Goal: Task Accomplishment & Management: Complete application form

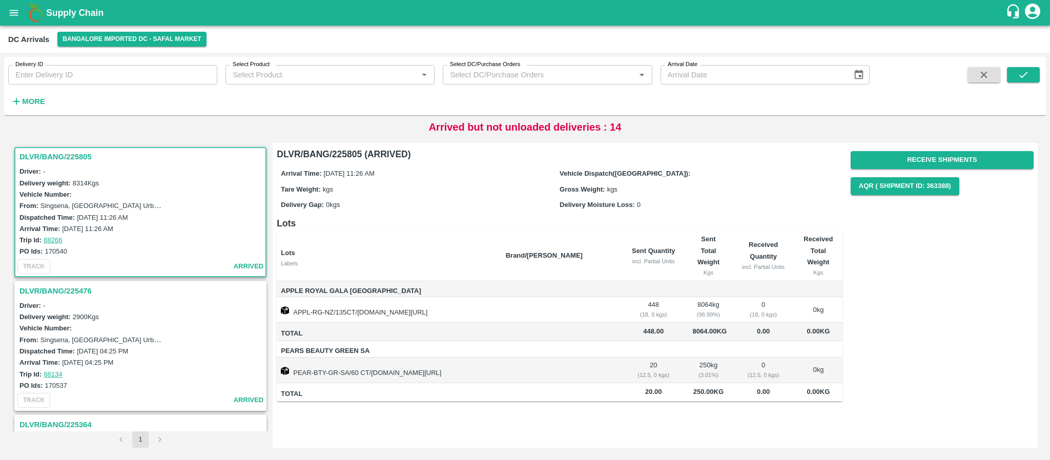
drag, startPoint x: 268, startPoint y: 167, endPoint x: 261, endPoint y: 151, distance: 18.2
click at [261, 151] on div "DLVR/BANG/225805 Driver: - Delivery weight: 8314 Kgs Vehicle Number: From: [GEO…" at bounding box center [140, 287] width 256 height 288
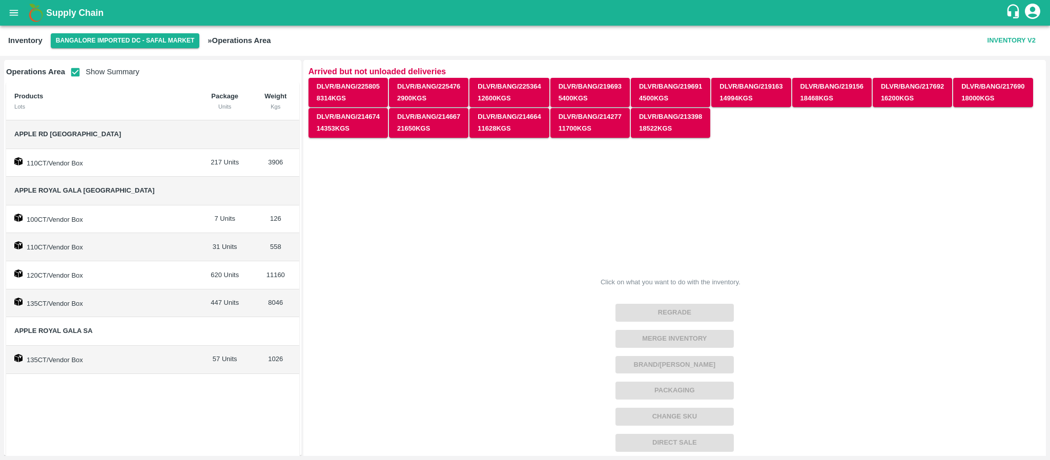
scroll to position [18, 0]
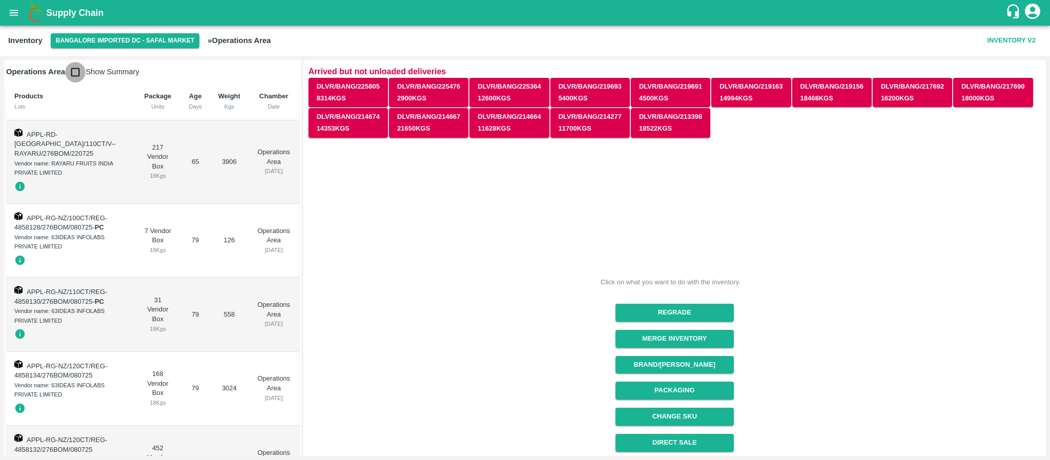
click at [77, 69] on input "checkbox" at bounding box center [75, 72] width 20 height 20
checkbox input "true"
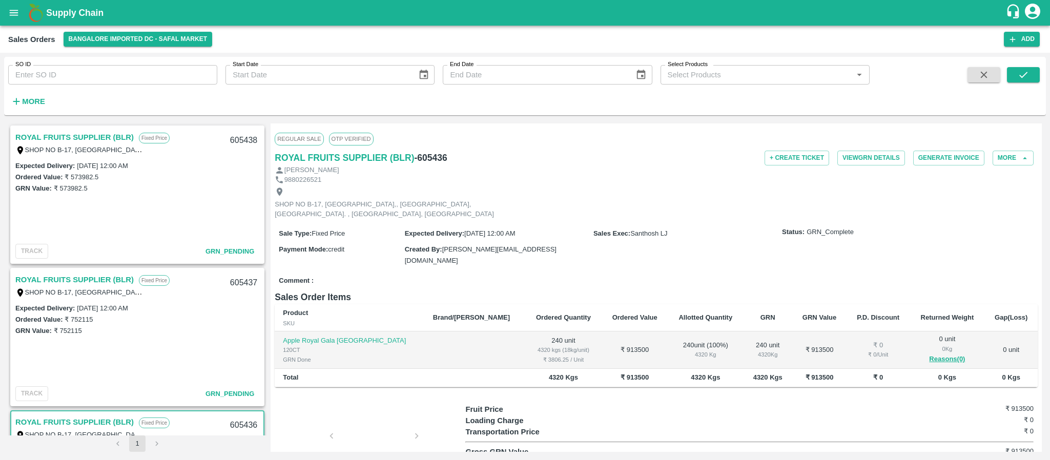
scroll to position [54, 0]
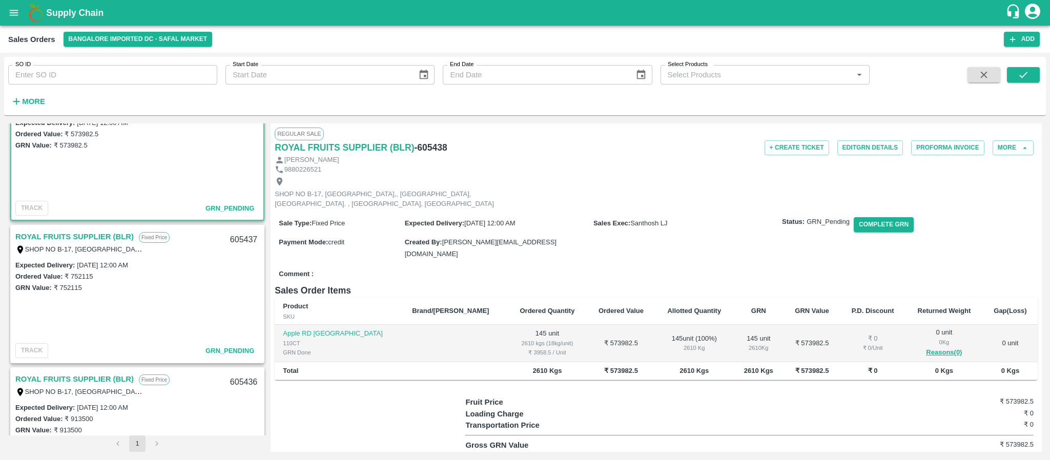
scroll to position [42, 0]
click at [90, 236] on link "ROYAL FRUITS SUPPLIER (BLR)" at bounding box center [74, 237] width 118 height 13
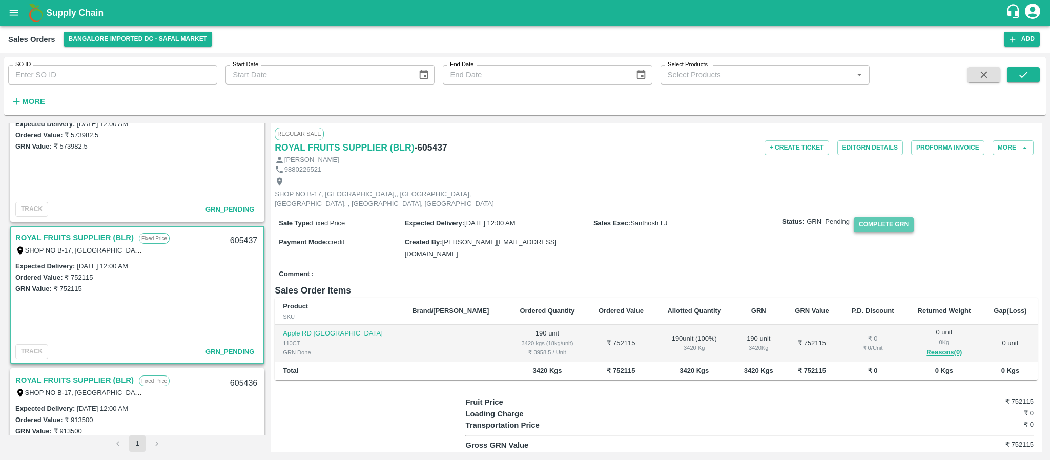
click at [893, 232] on button "Complete GRN" at bounding box center [883, 224] width 60 height 15
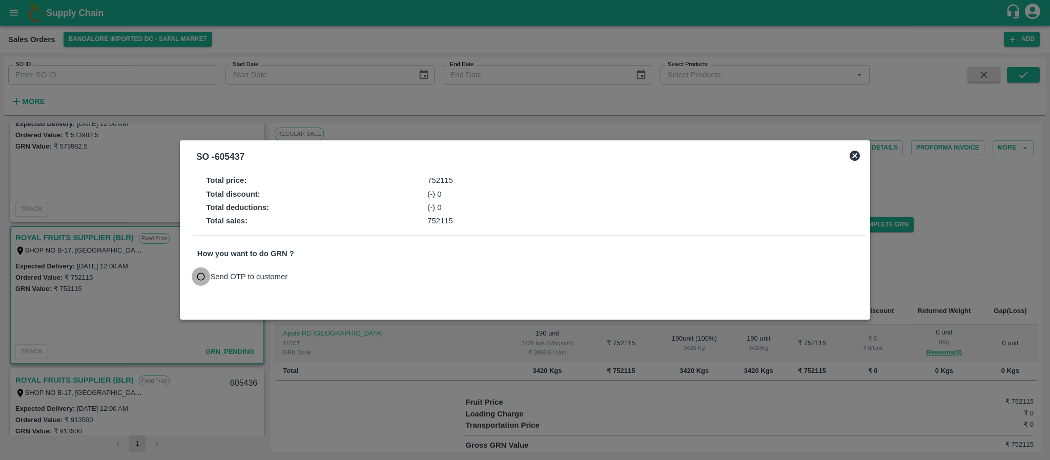
click at [200, 277] on input "Send OTP to customer" at bounding box center [201, 276] width 19 height 19
radio input "true"
click at [851, 157] on icon at bounding box center [854, 156] width 10 height 10
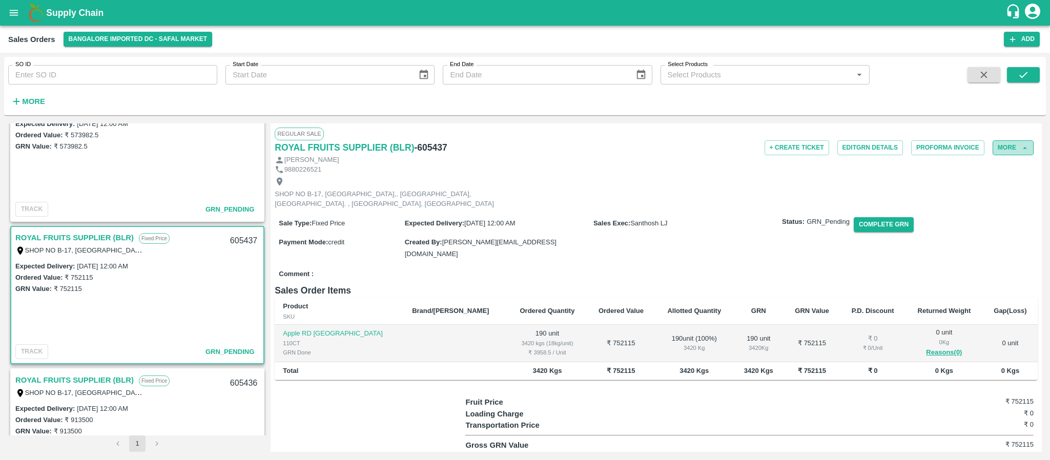
click at [1005, 146] on button "More" at bounding box center [1012, 147] width 41 height 15
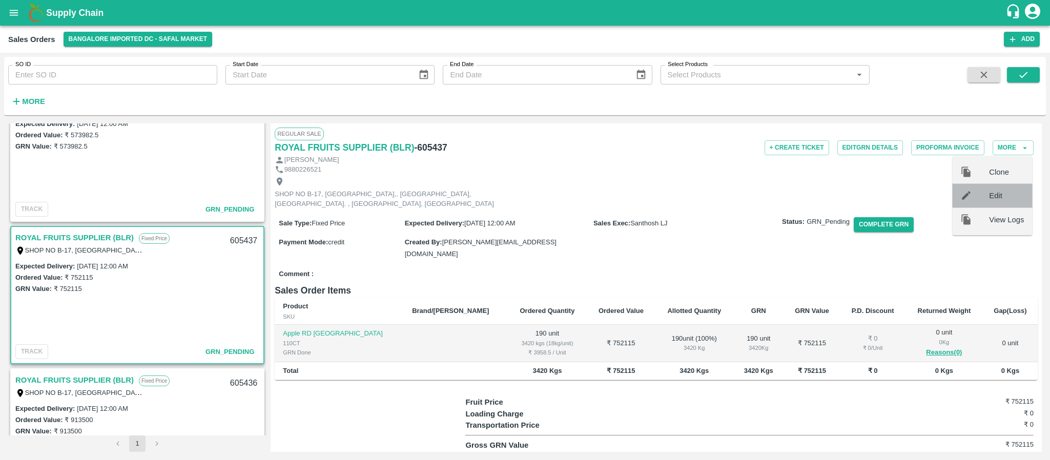
click at [989, 191] on span "Edit" at bounding box center [1006, 195] width 35 height 11
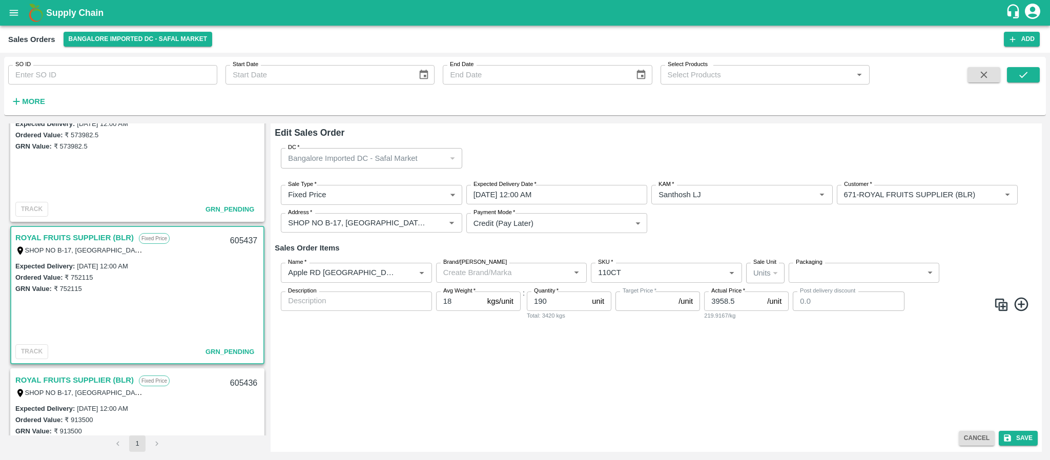
type input "NA"
click at [542, 191] on input "22/09/2025 12:00 AM" at bounding box center [553, 194] width 174 height 19
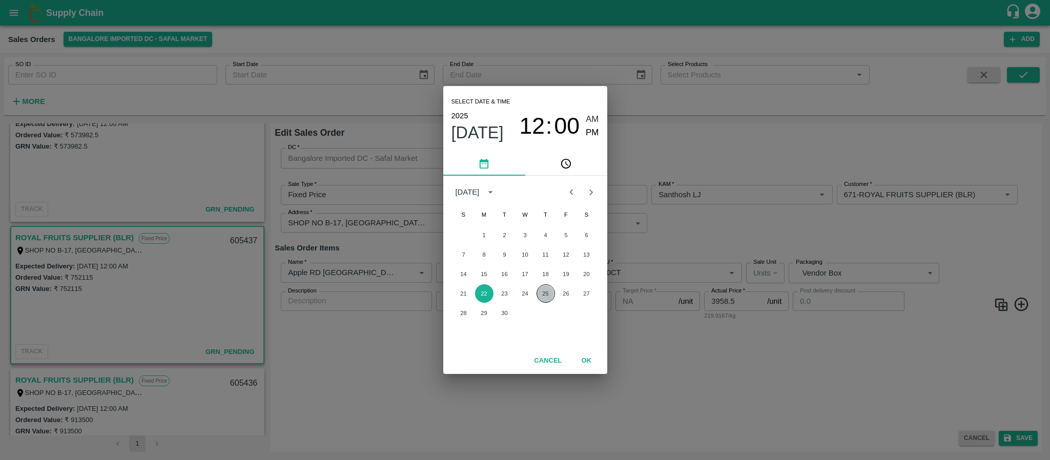
click at [539, 294] on button "25" at bounding box center [545, 293] width 18 height 18
type input "25/09/2025 12:00 AM"
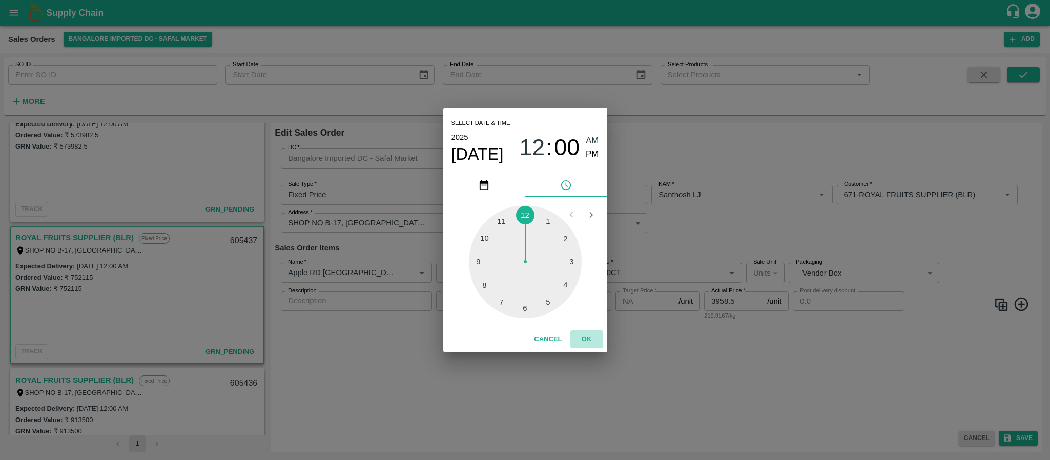
click at [590, 339] on button "OK" at bounding box center [586, 339] width 33 height 18
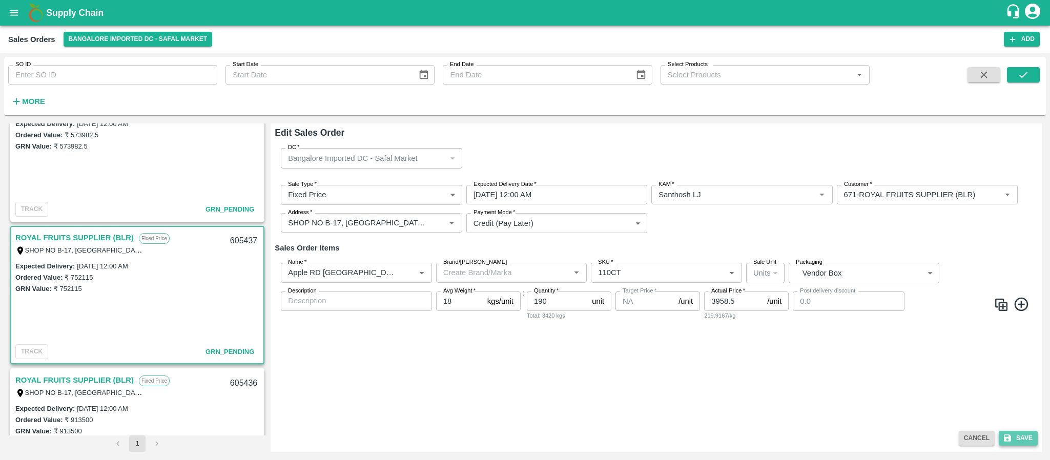
click at [1017, 433] on button "Save" at bounding box center [1017, 438] width 39 height 15
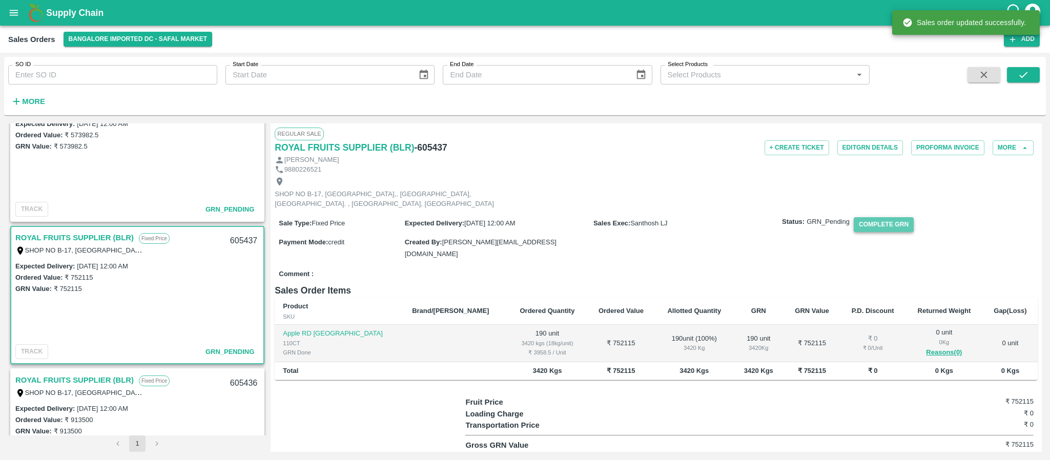
click at [890, 229] on button "Complete GRN" at bounding box center [883, 224] width 60 height 15
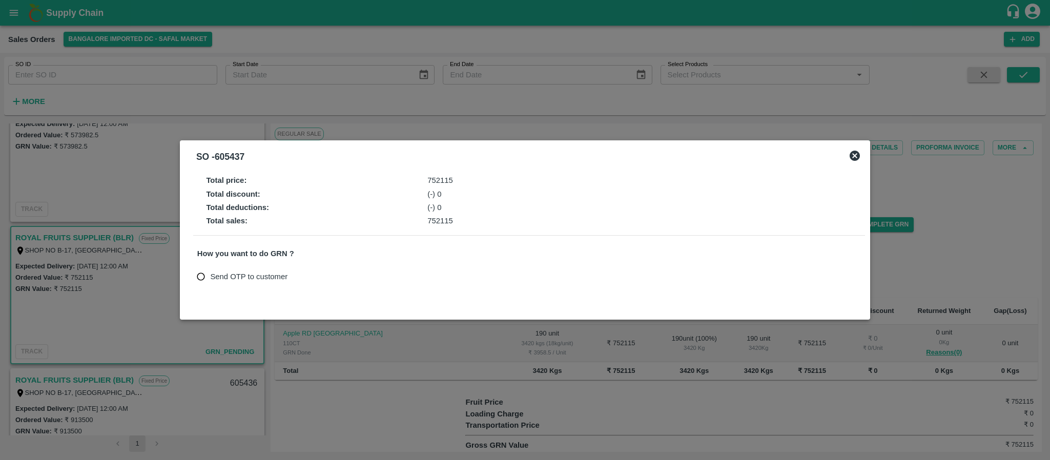
click at [197, 269] on input "Send OTP to customer" at bounding box center [201, 276] width 19 height 19
radio input "true"
click at [313, 276] on button "Send OTP" at bounding box center [317, 276] width 42 height 15
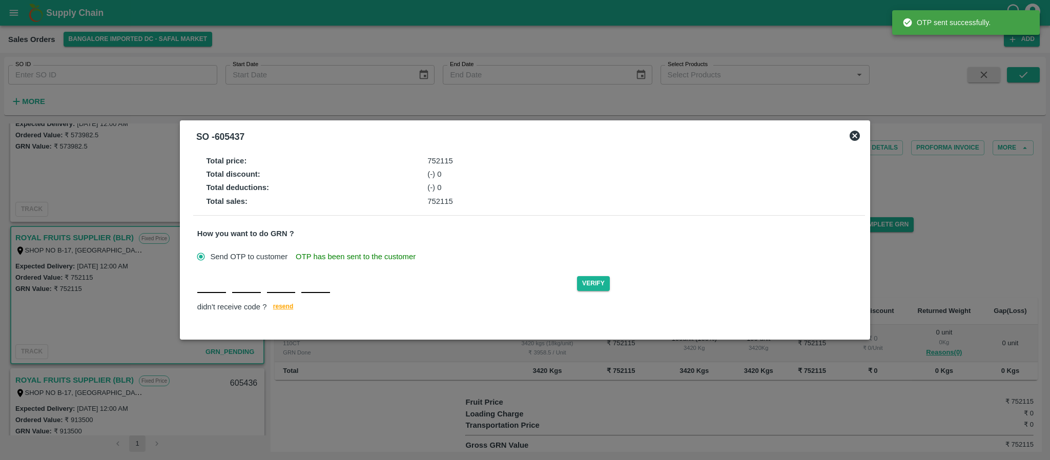
click at [215, 286] on input "text" at bounding box center [211, 284] width 29 height 18
type input "C"
type input "E"
type input "G"
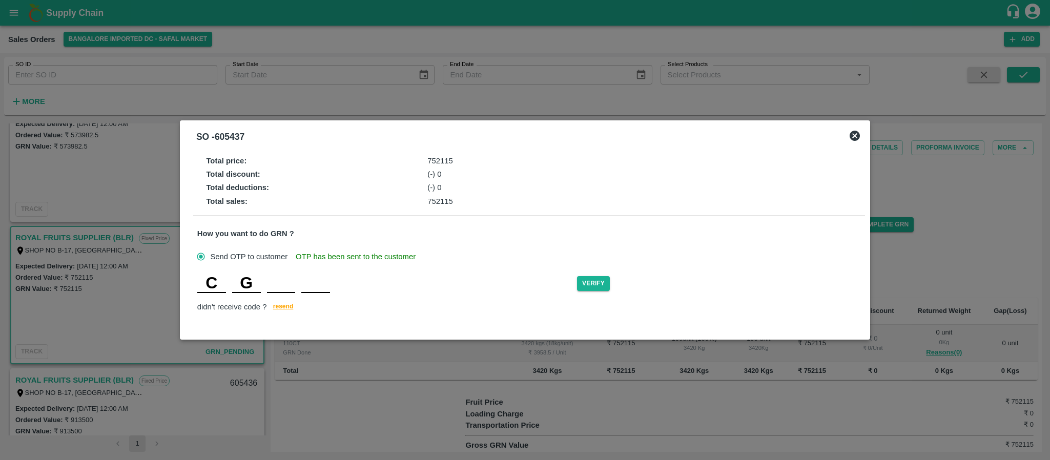
click at [217, 288] on input "C" at bounding box center [211, 284] width 29 height 18
type input "T"
type input "E"
type input "G"
type input "C"
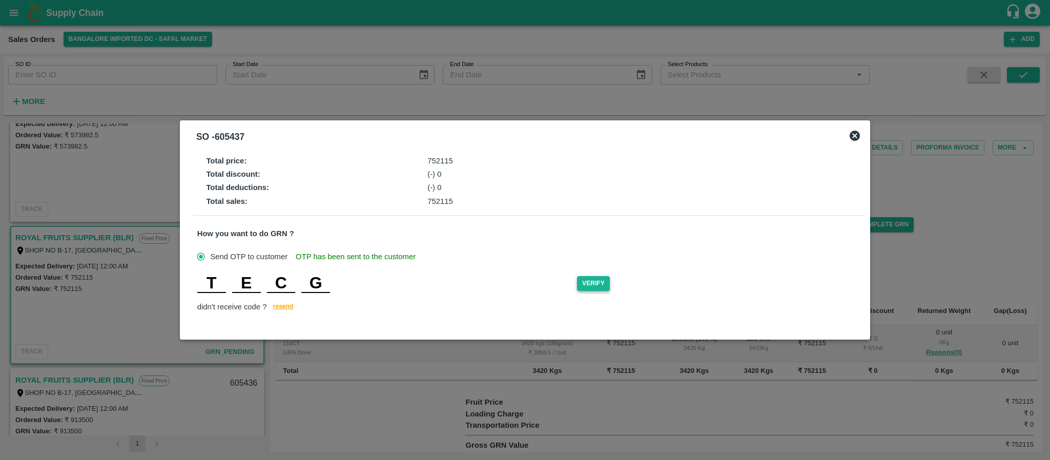
type input "G"
click at [604, 286] on button "Verify" at bounding box center [593, 283] width 33 height 15
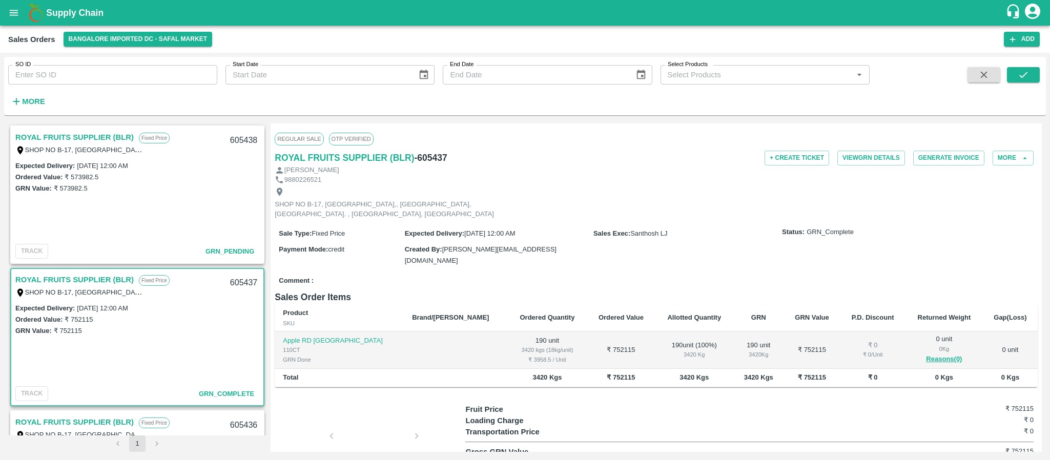
click at [89, 137] on link "ROYAL FRUITS SUPPLIER (BLR)" at bounding box center [74, 137] width 118 height 13
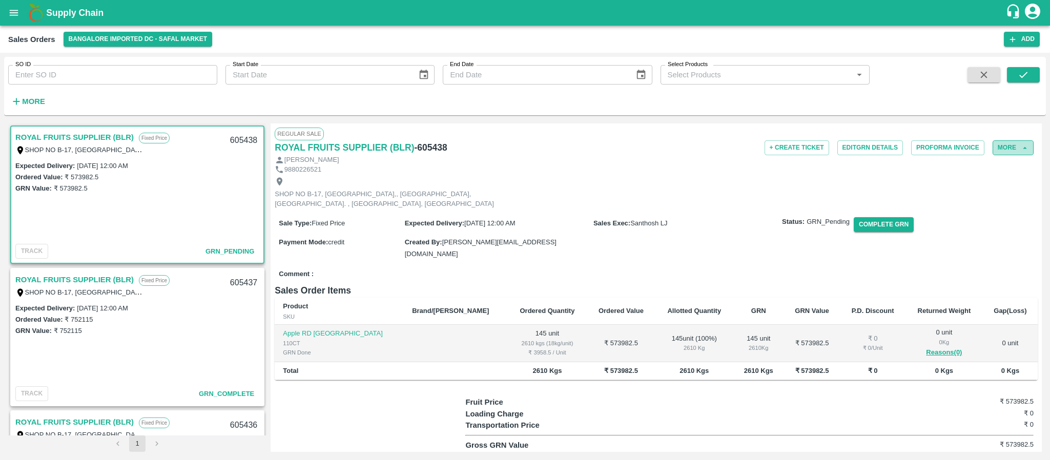
click at [1014, 154] on button "More" at bounding box center [1012, 147] width 41 height 15
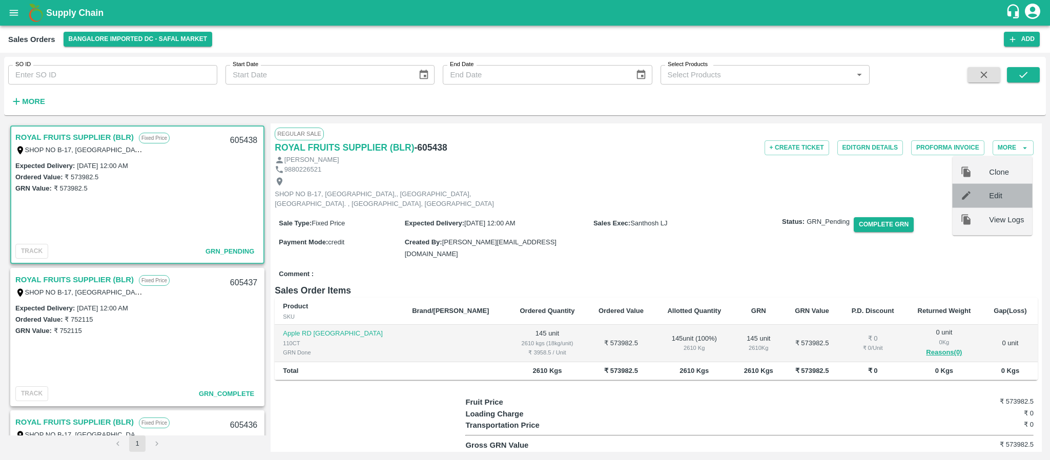
click at [970, 197] on icon at bounding box center [965, 195] width 11 height 11
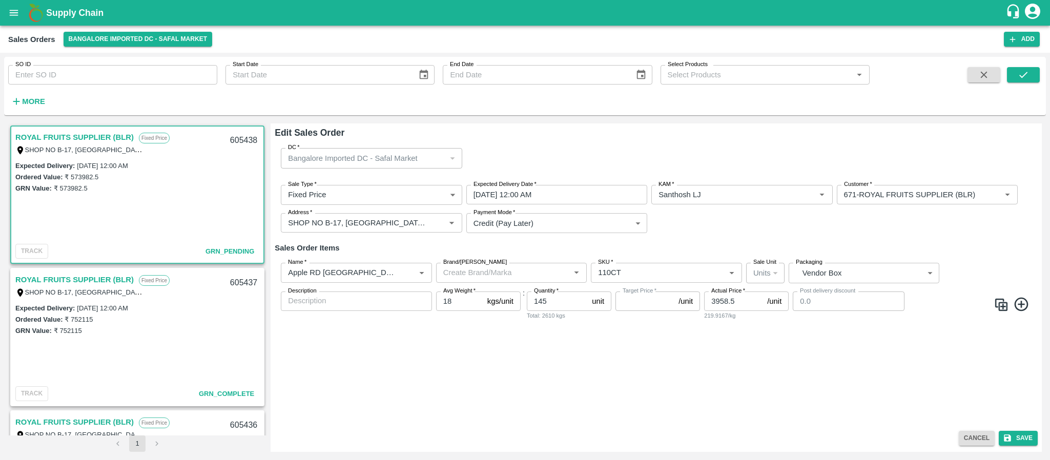
type input "NA"
click at [571, 195] on input "22/09/2025 12:00 AM" at bounding box center [553, 194] width 174 height 19
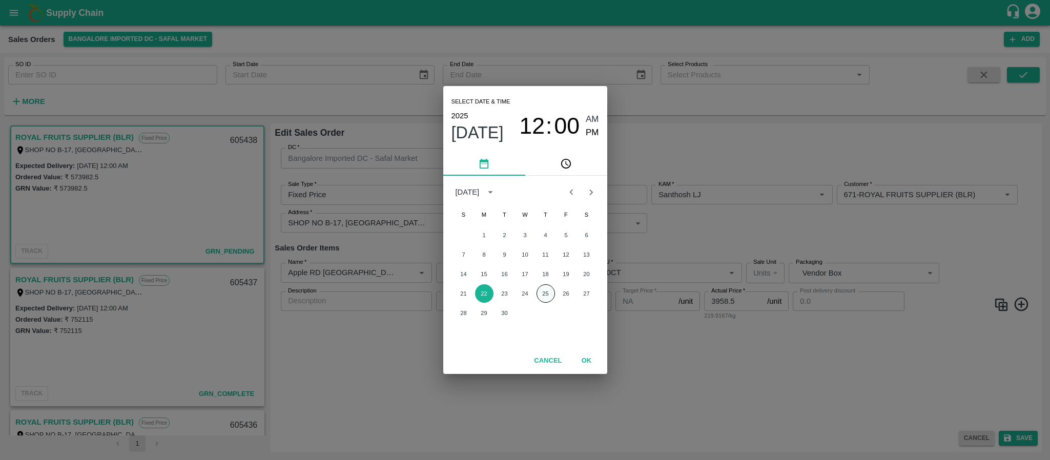
click at [548, 292] on button "25" at bounding box center [545, 293] width 18 height 18
type input "25/09/2025 12:00 AM"
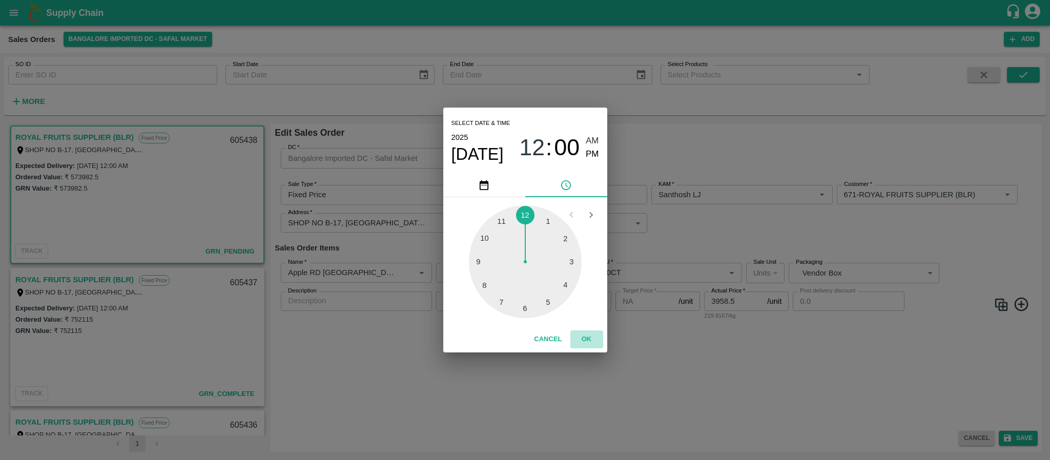
click at [583, 338] on button "OK" at bounding box center [586, 339] width 33 height 18
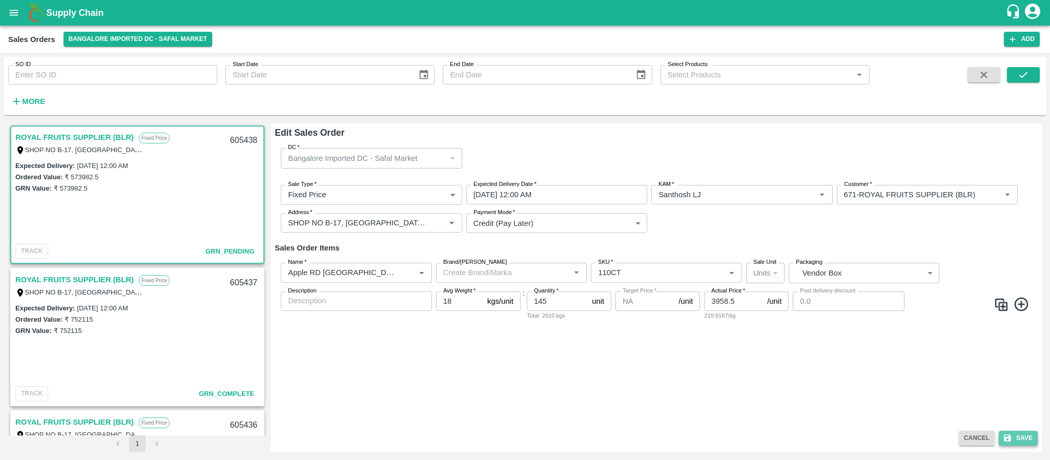
click at [1018, 433] on button "Save" at bounding box center [1017, 438] width 39 height 15
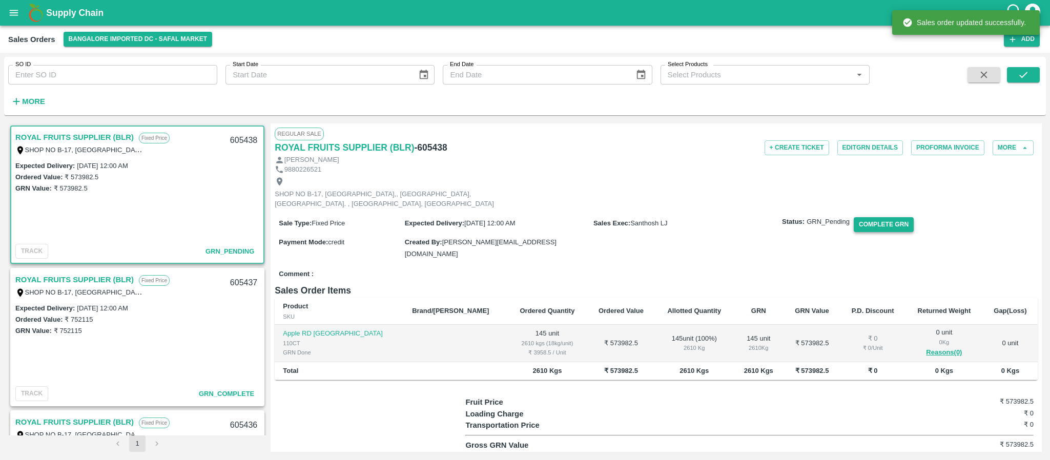
click at [889, 229] on button "Complete GRN" at bounding box center [883, 224] width 60 height 15
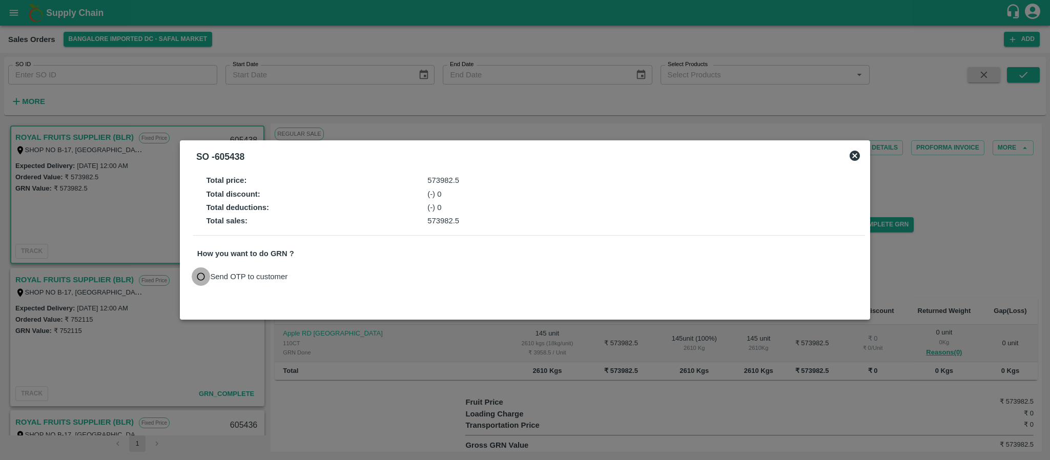
click at [205, 274] on input "Send OTP to customer" at bounding box center [201, 276] width 19 height 19
radio input "true"
click at [323, 275] on button "Send OTP" at bounding box center [317, 276] width 42 height 15
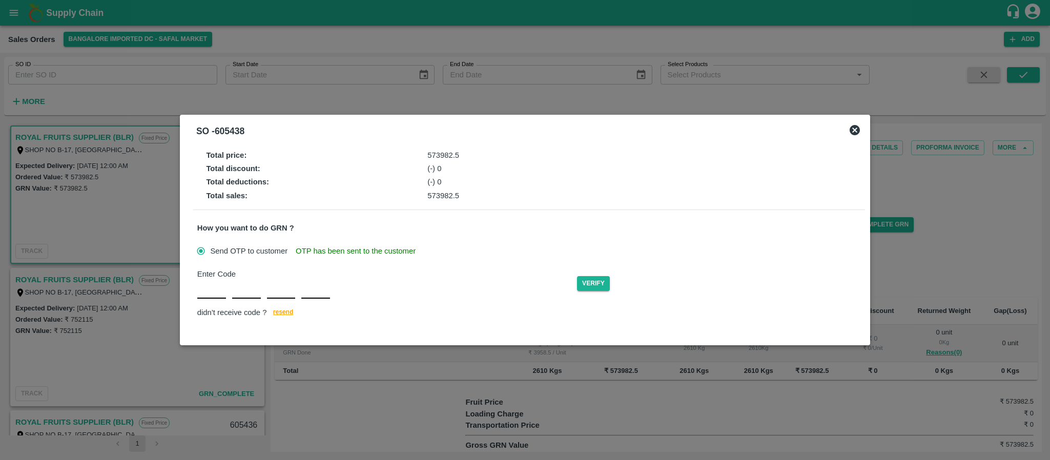
click at [214, 293] on div "Enter Code Verify didn't receive code ? resend" at bounding box center [528, 293] width 663 height 51
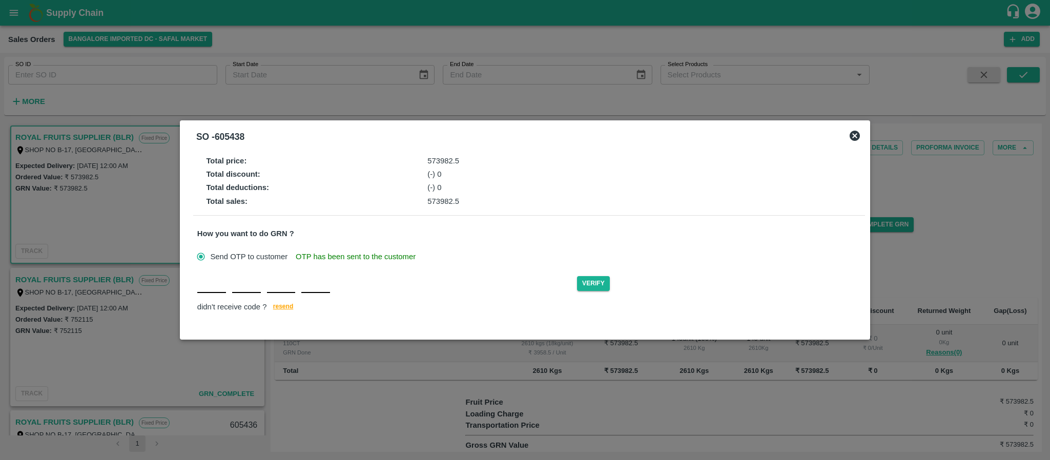
type input "G"
type input "Z"
type input "G"
type input "Z"
type input "P"
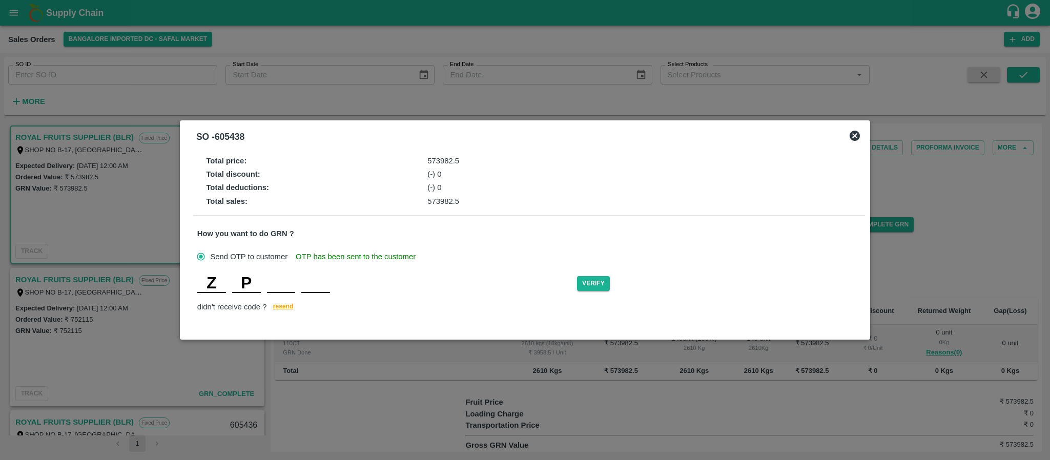
type input "E"
type input "G"
drag, startPoint x: 569, startPoint y: 286, endPoint x: 594, endPoint y: 283, distance: 24.8
click at [594, 283] on div "Z P E G Verify" at bounding box center [528, 284] width 663 height 18
click at [594, 283] on button "Verify" at bounding box center [593, 283] width 33 height 15
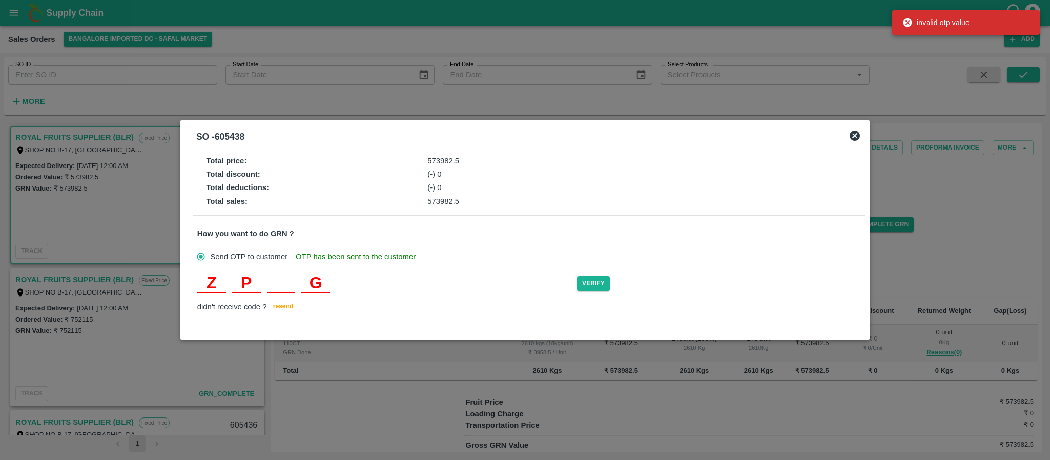
click at [259, 280] on input "P" at bounding box center [246, 284] width 29 height 18
click at [290, 283] on input "text" at bounding box center [281, 284] width 29 height 18
type input "E"
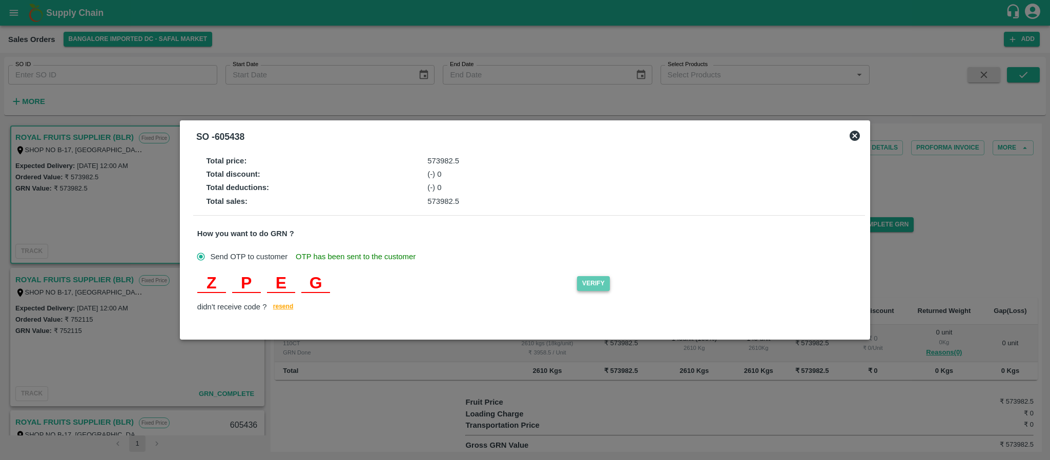
click at [607, 283] on button "Verify" at bounding box center [593, 283] width 33 height 15
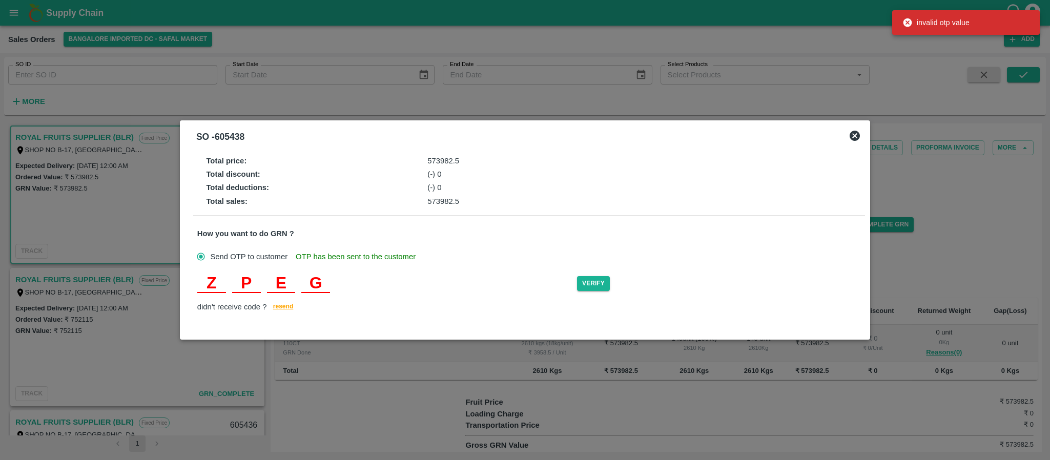
click at [217, 275] on input "Z" at bounding box center [211, 284] width 29 height 18
click at [246, 285] on input "P" at bounding box center [246, 284] width 29 height 18
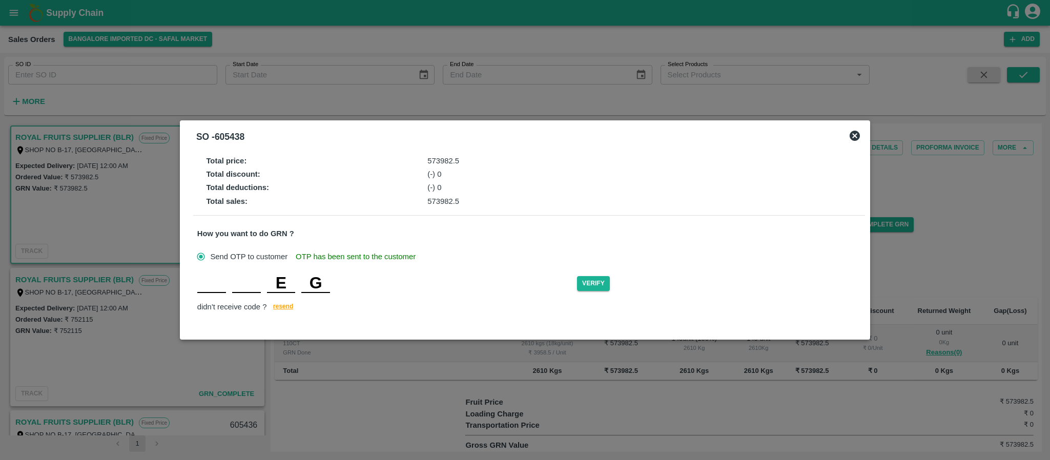
click at [205, 283] on input "text" at bounding box center [211, 284] width 29 height 18
type input "Z"
click at [252, 286] on input "text" at bounding box center [246, 284] width 29 height 18
type input "P"
click at [248, 277] on input "P" at bounding box center [246, 284] width 29 height 18
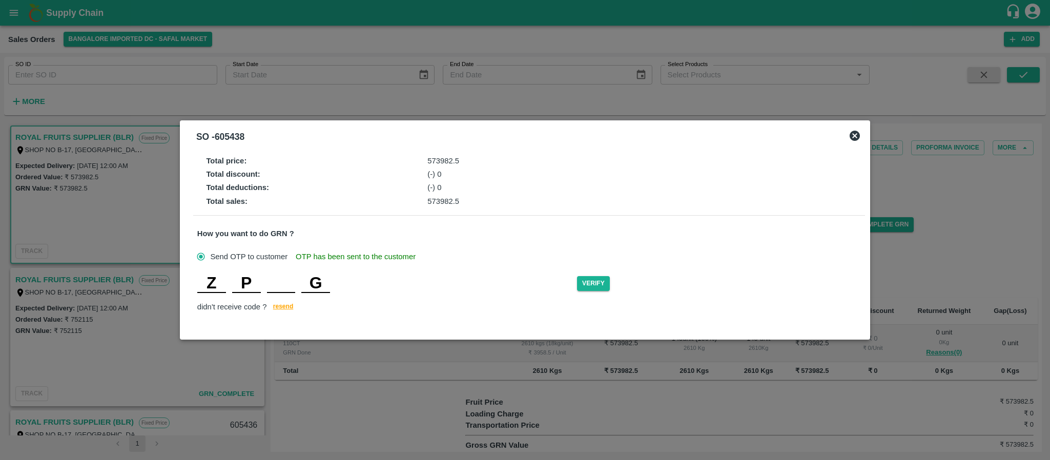
type input "T"
click at [283, 282] on input "text" at bounding box center [281, 284] width 29 height 18
type input "R"
type input "T"
type input "E"
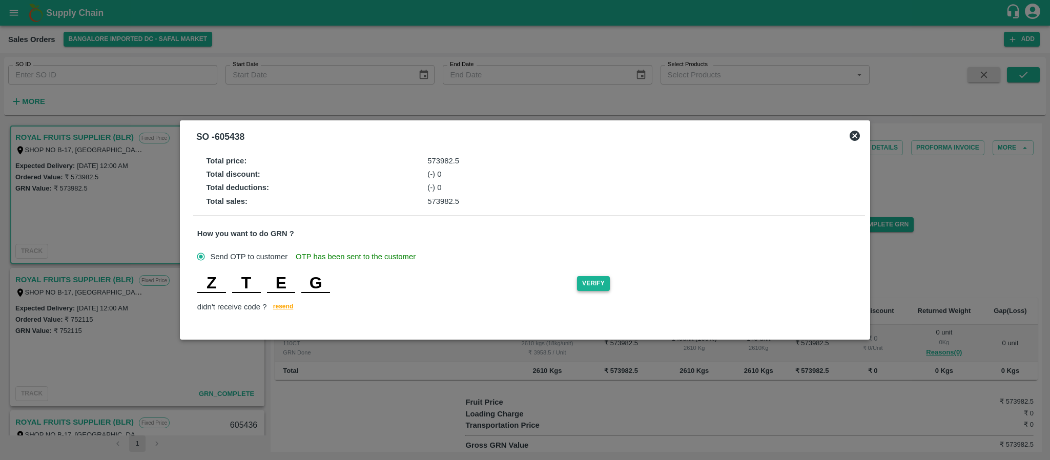
type input "G"
click at [588, 279] on button "Verify" at bounding box center [593, 283] width 33 height 15
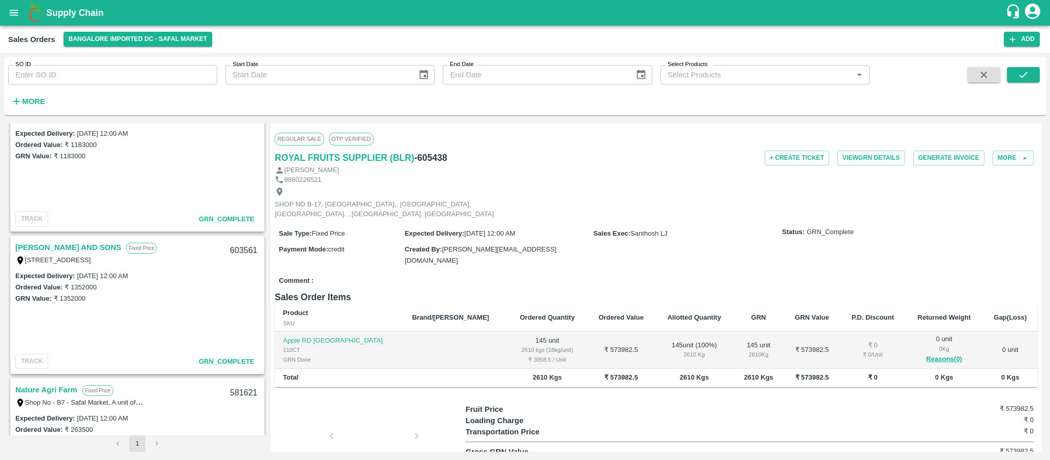
scroll to position [2108, 0]
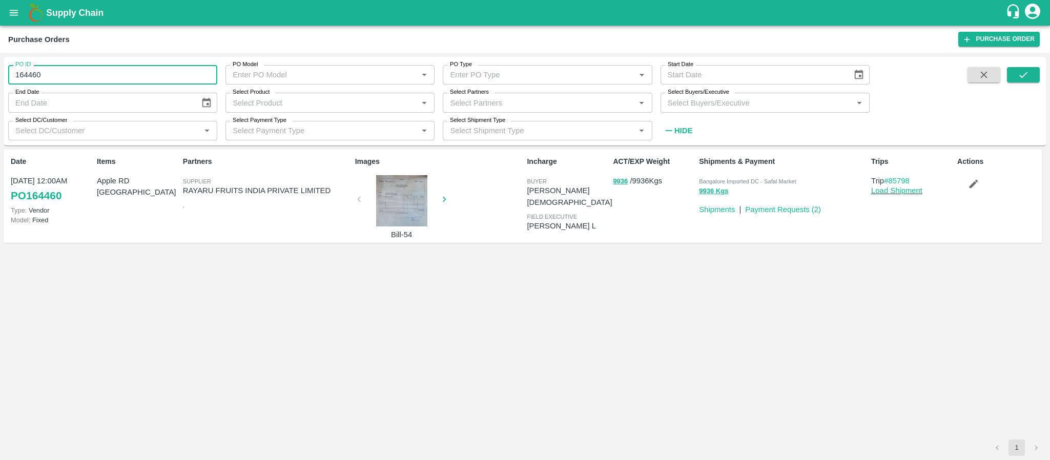
drag, startPoint x: 72, startPoint y: 76, endPoint x: 0, endPoint y: 83, distance: 72.6
click at [0, 83] on div "PO ID 164460 PO ID PO Model PO Model   * PO Type PO Type   * Start Date Start D…" at bounding box center [525, 256] width 1050 height 407
type input "164460"
click at [526, 103] on input "Select Partners" at bounding box center [539, 102] width 186 height 13
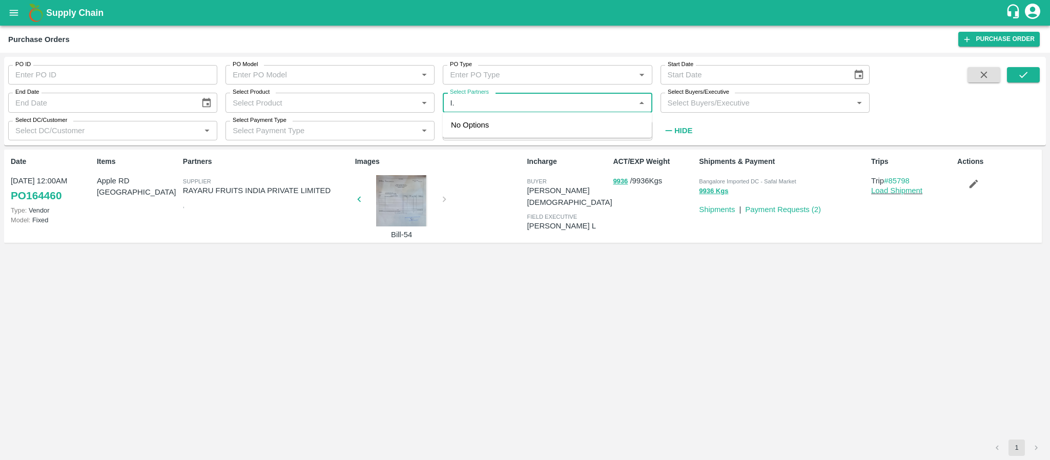
type input "I"
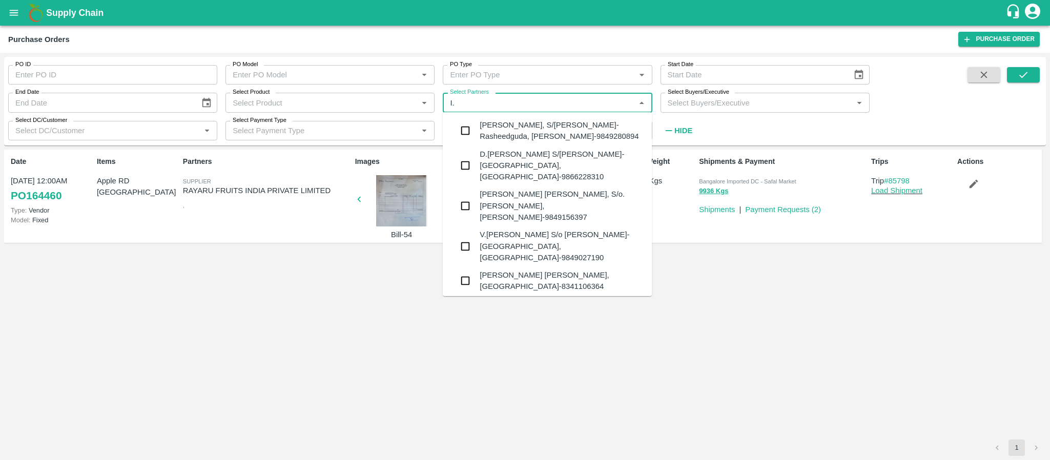
type input "I.G"
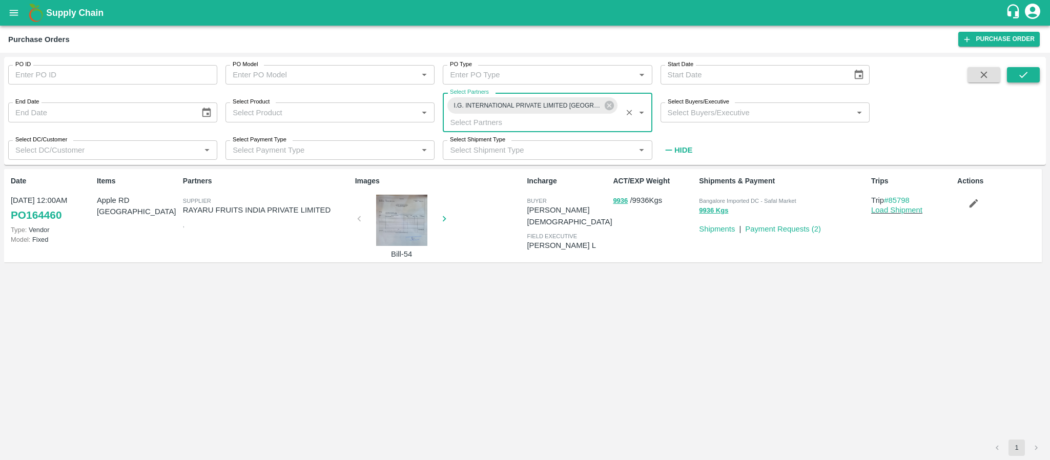
click at [1020, 77] on icon "submit" at bounding box center [1022, 74] width 11 height 11
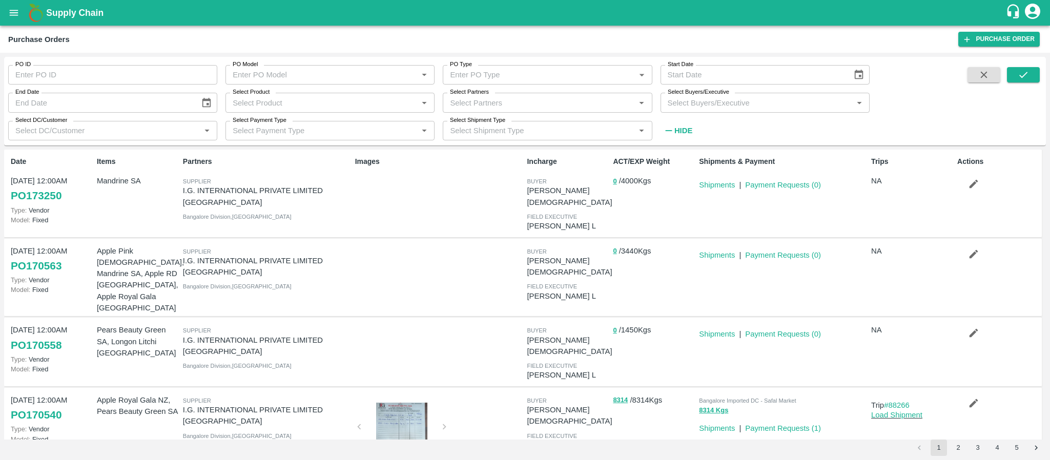
click at [392, 403] on div at bounding box center [401, 428] width 77 height 51
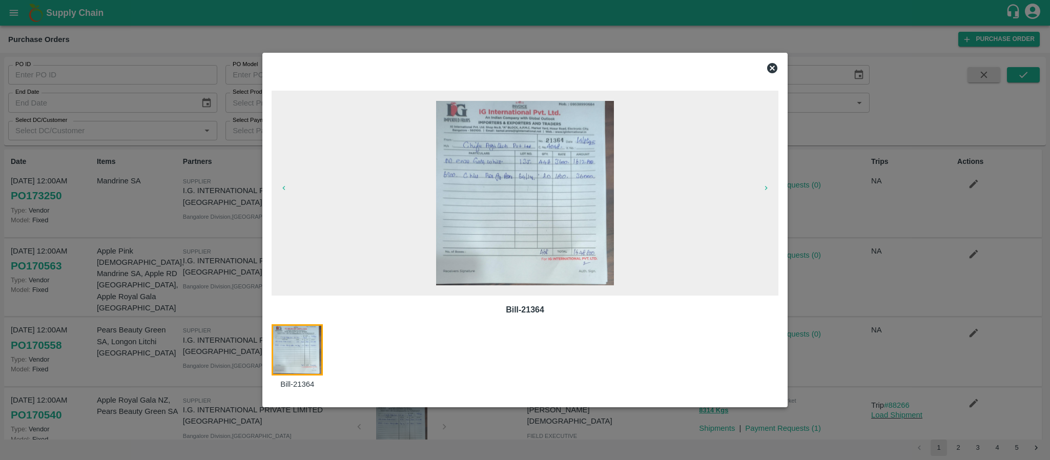
click at [774, 66] on icon at bounding box center [772, 68] width 10 height 10
